Goal: Check status: Check status

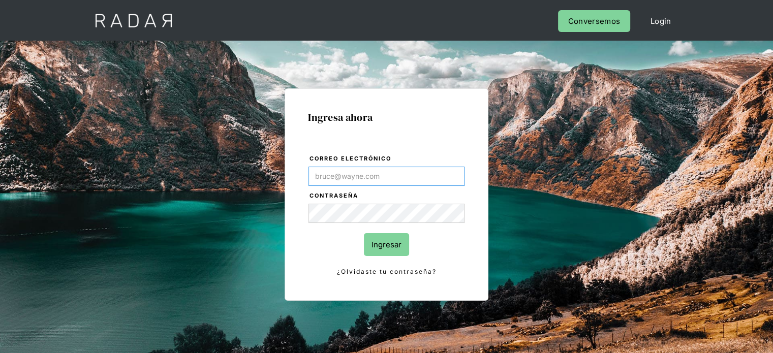
type input "[PERSON_NAME][EMAIL_ADDRESS][DOMAIN_NAME]"
click at [461, 268] on link "¿Olvidaste tu contraseña?" at bounding box center [386, 271] width 156 height 11
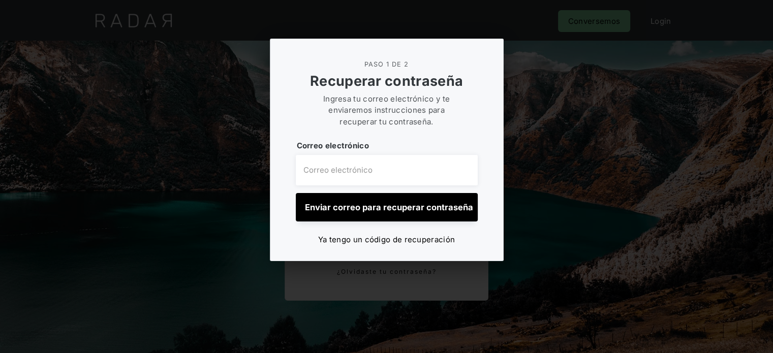
click at [597, 207] on div at bounding box center [386, 176] width 773 height 353
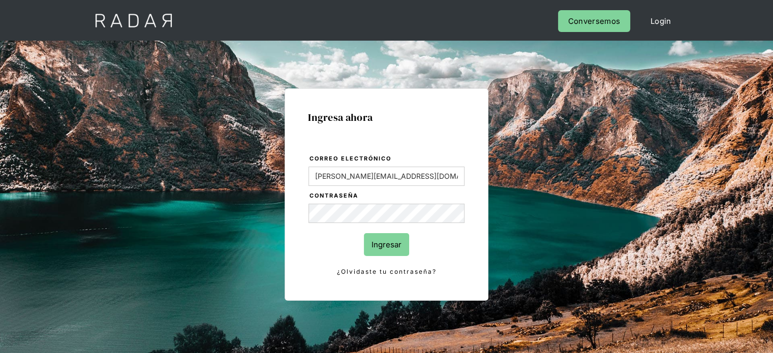
click at [368, 239] on input "Ingresar" at bounding box center [386, 244] width 45 height 23
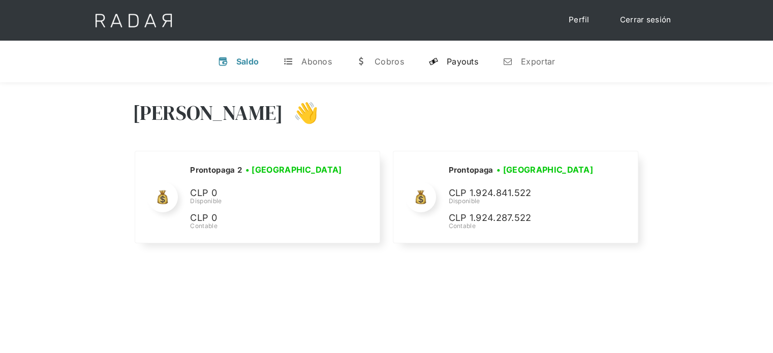
click at [464, 65] on div "Payouts" at bounding box center [462, 61] width 31 height 10
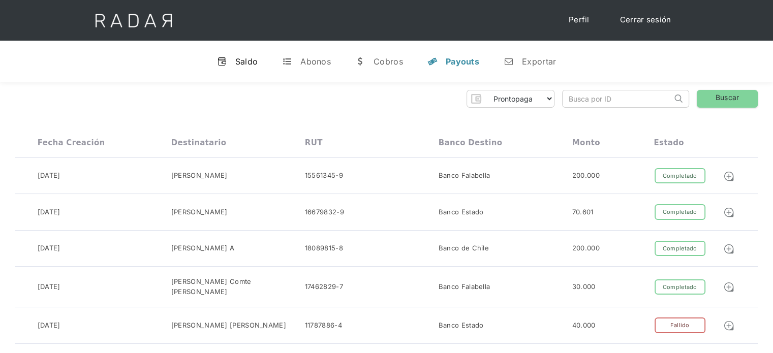
click at [255, 66] on div "Saldo" at bounding box center [246, 61] width 23 height 10
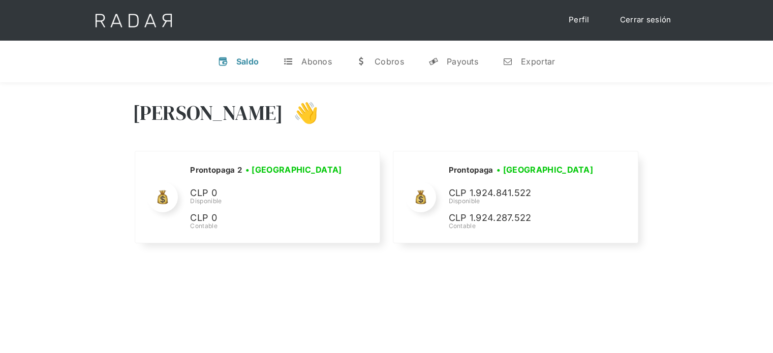
click at [646, 20] on link "Cerrar sesión" at bounding box center [646, 20] width 72 height 20
